Goal: Transaction & Acquisition: Purchase product/service

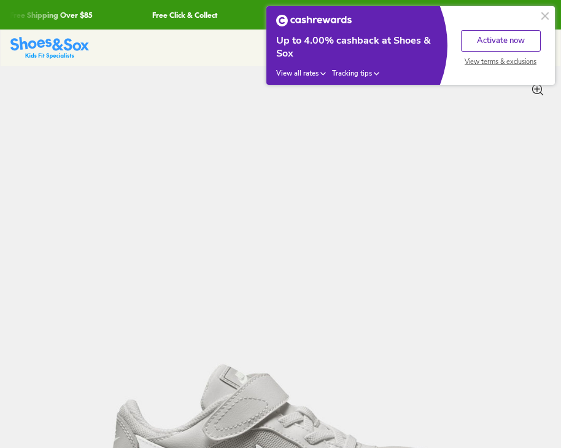
select select "*"
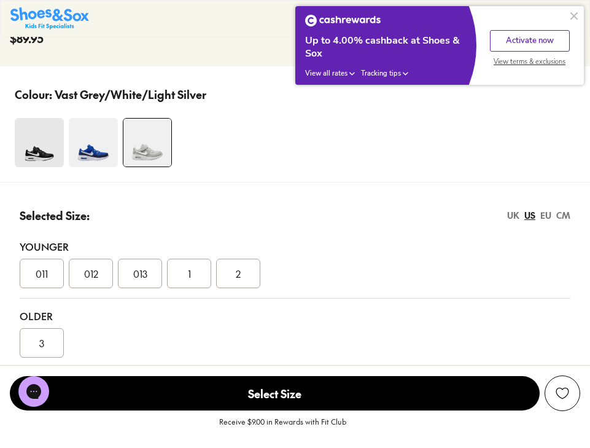
scroll to position [797, 0]
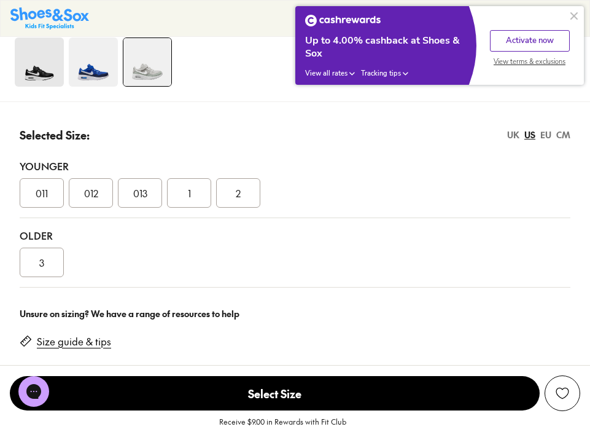
click at [47, 200] on span "011" at bounding box center [42, 193] width 12 height 15
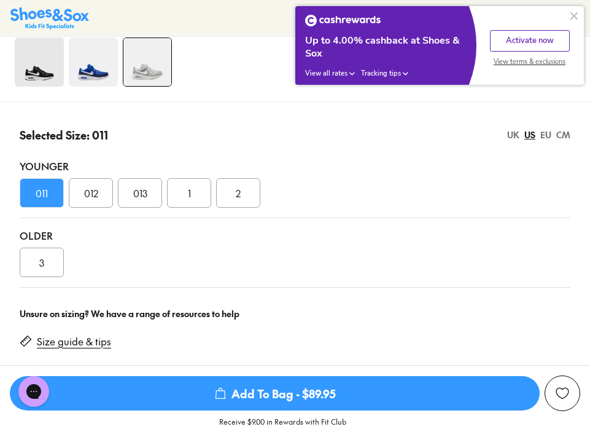
click at [253, 391] on span "Add To Bag - $89.95" at bounding box center [275, 393] width 530 height 34
